Goal: Task Accomplishment & Management: Complete application form

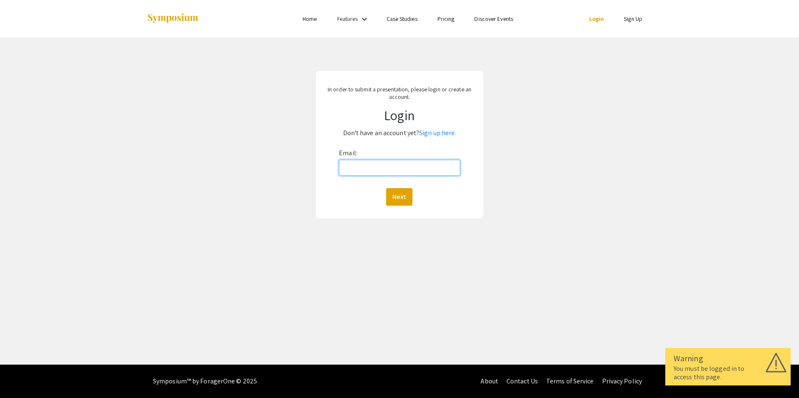
click at [366, 174] on input "Email:" at bounding box center [399, 168] width 121 height 16
type input "[EMAIL_ADDRESS][DOMAIN_NAME]"
click at [393, 196] on button "Next" at bounding box center [399, 197] width 26 height 18
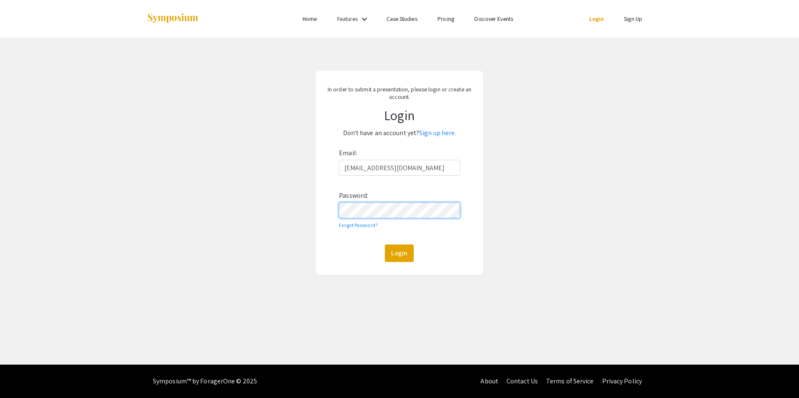
click button "Login" at bounding box center [399, 254] width 29 height 18
click at [385, 245] on button "Login" at bounding box center [399, 254] width 29 height 18
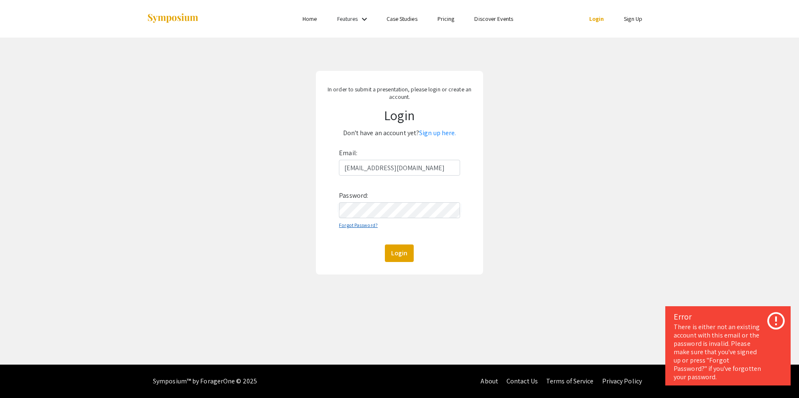
click at [350, 227] on link "Forgot Password?" at bounding box center [358, 225] width 39 height 6
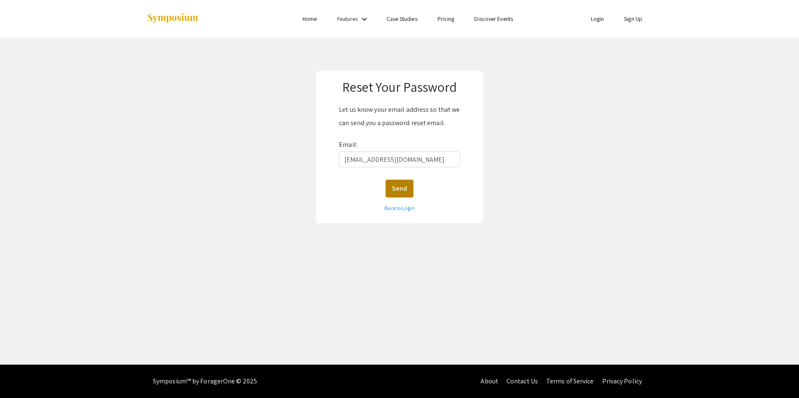
click at [401, 190] on button "Send" at bounding box center [400, 189] width 28 height 18
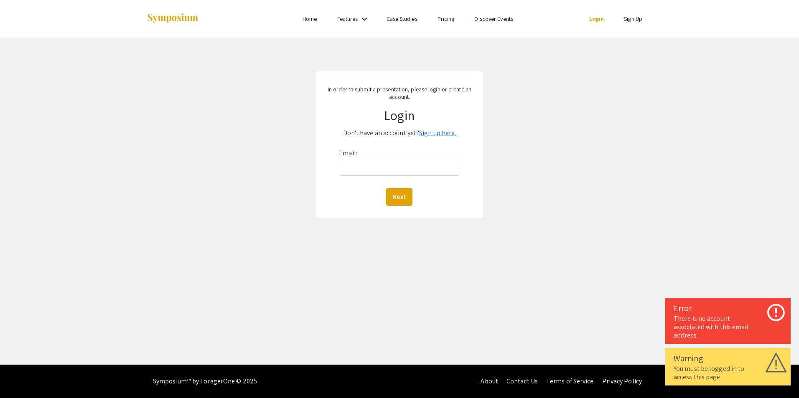
click at [434, 136] on link "Sign up here." at bounding box center [437, 133] width 37 height 9
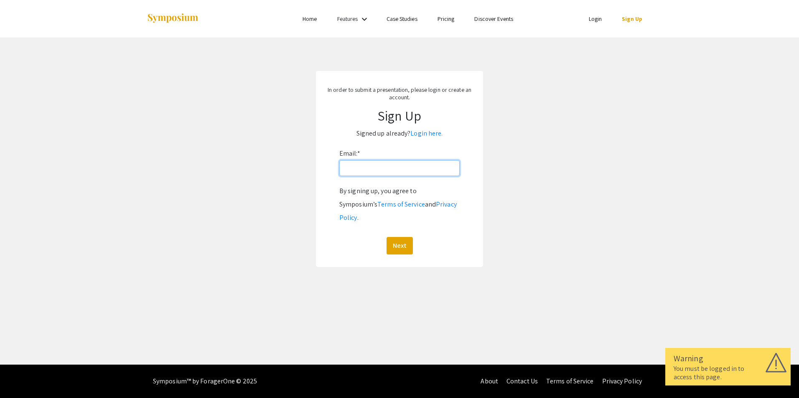
click at [373, 170] on input "Email: *" at bounding box center [399, 168] width 120 height 16
type input "[EMAIL_ADDRESS][DOMAIN_NAME]"
click at [403, 237] on button "Next" at bounding box center [399, 246] width 26 height 18
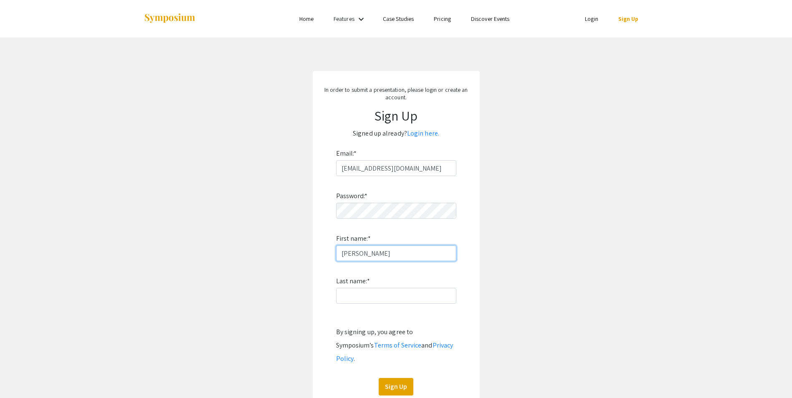
type input "[PERSON_NAME]"
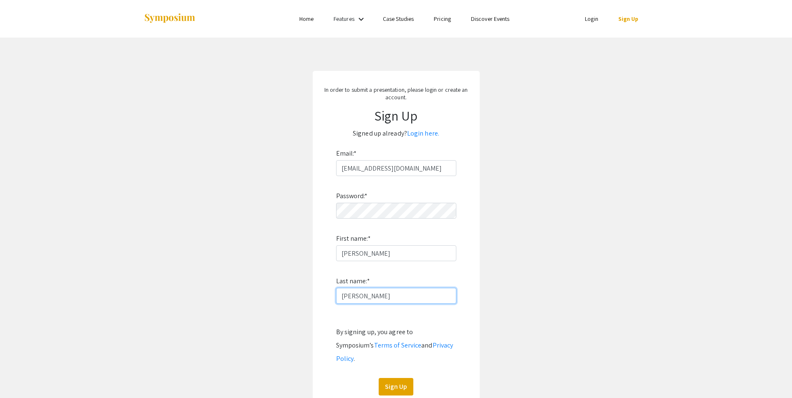
type input "[PERSON_NAME]"
click at [547, 217] on app-signup "In order to submit a presentation, please login or create an account. Sign Up S…" at bounding box center [396, 239] width 792 height 337
drag, startPoint x: 409, startPoint y: 376, endPoint x: 446, endPoint y: 339, distance: 52.6
click at [409, 378] on button "Sign Up" at bounding box center [396, 387] width 35 height 18
